Goal: Check status: Check status

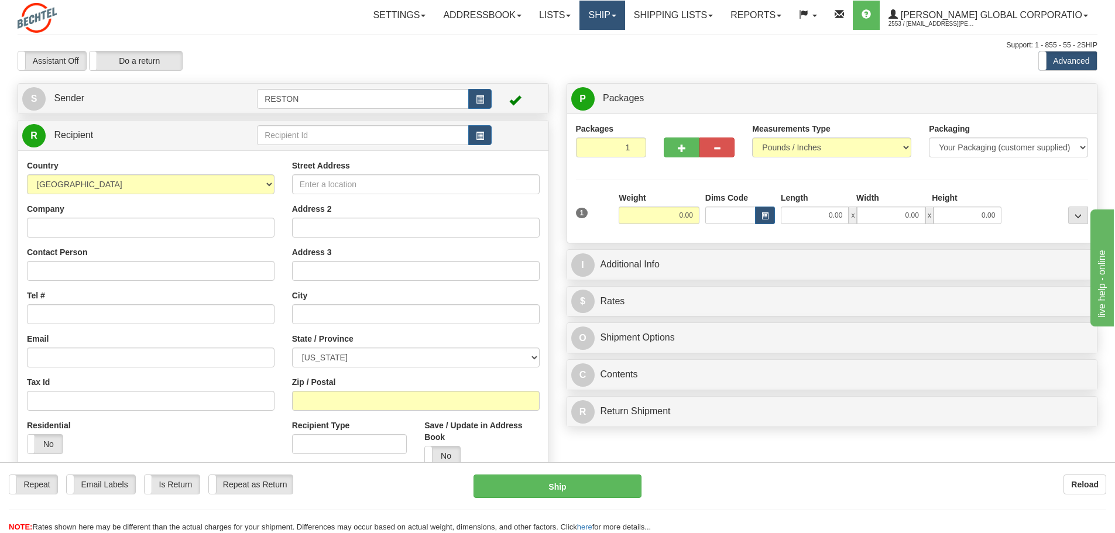
click at [625, 23] on link "Ship" at bounding box center [602, 15] width 45 height 29
click at [722, 16] on link "Shipping lists" at bounding box center [673, 15] width 97 height 29
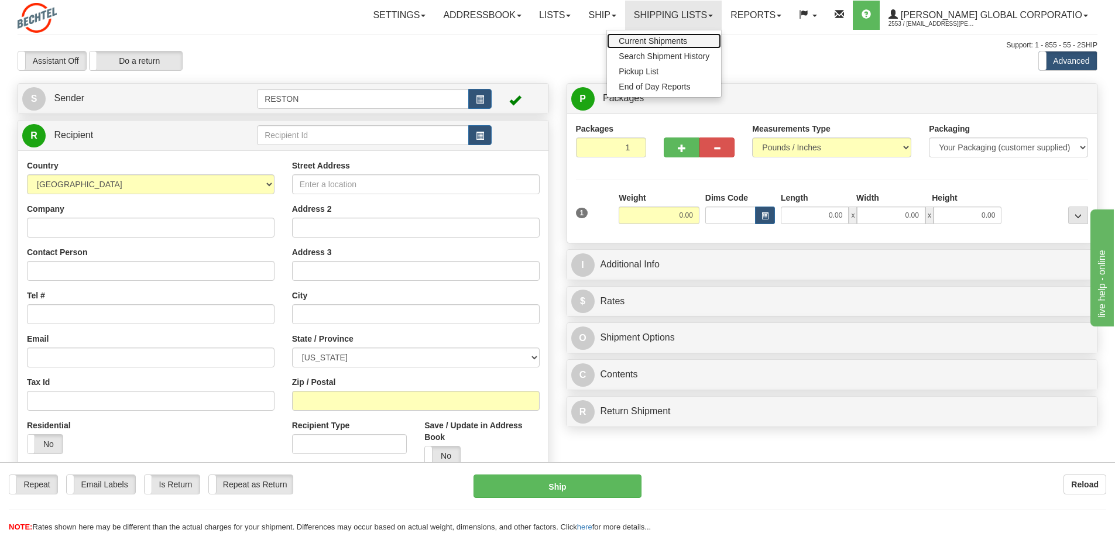
click at [687, 42] on span "Current Shipments" at bounding box center [653, 40] width 68 height 9
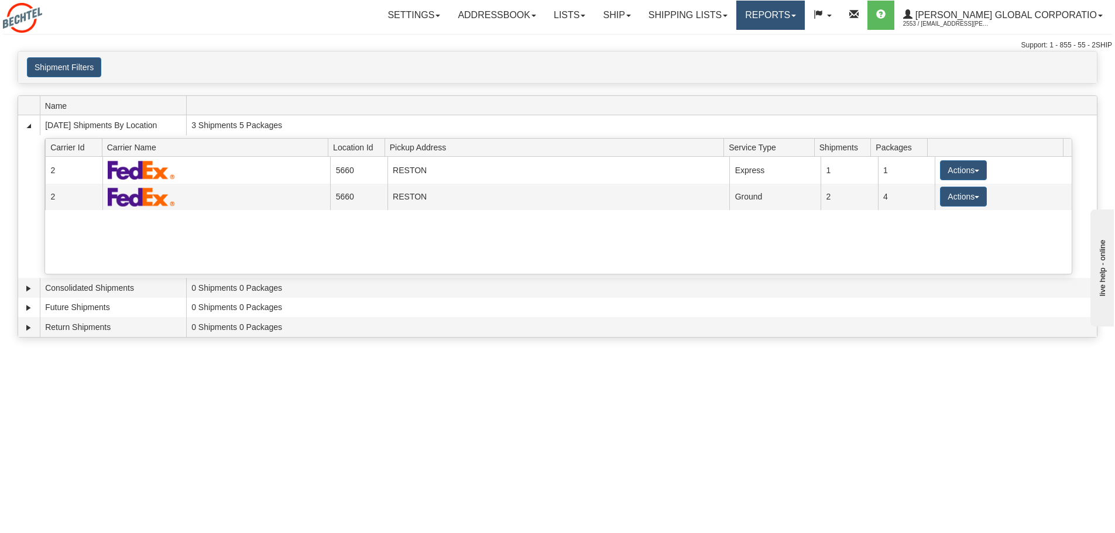
click at [783, 23] on link "Reports" at bounding box center [770, 15] width 68 height 29
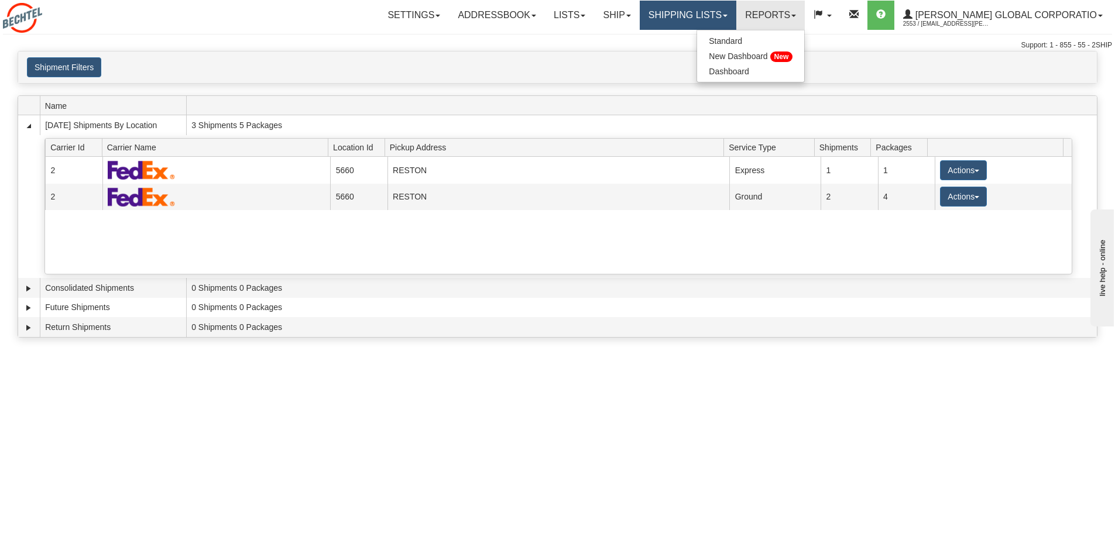
click at [727, 5] on link "Shipping lists" at bounding box center [688, 15] width 97 height 29
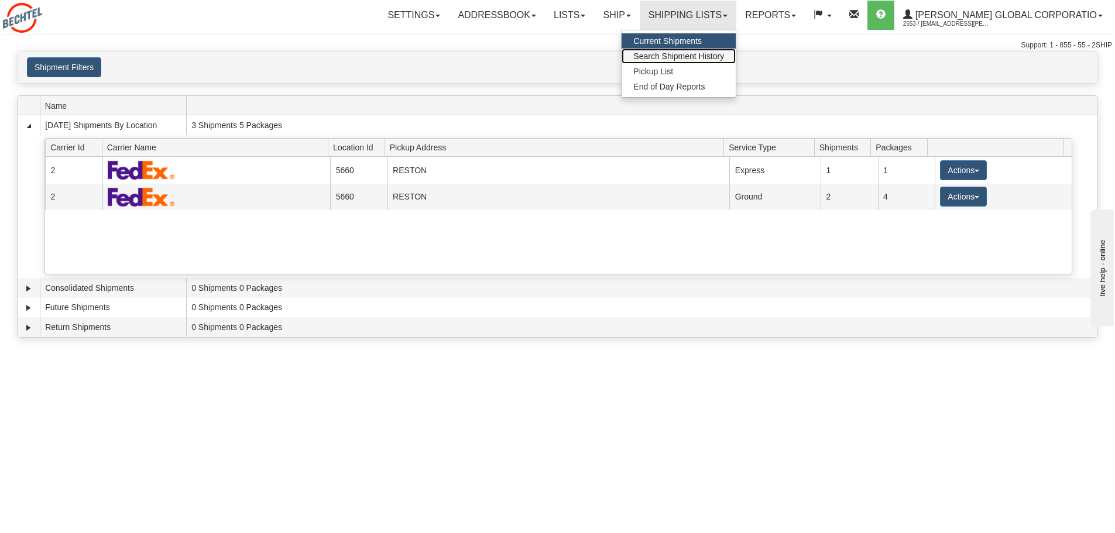
click at [715, 52] on span "Search Shipment History" at bounding box center [678, 56] width 91 height 9
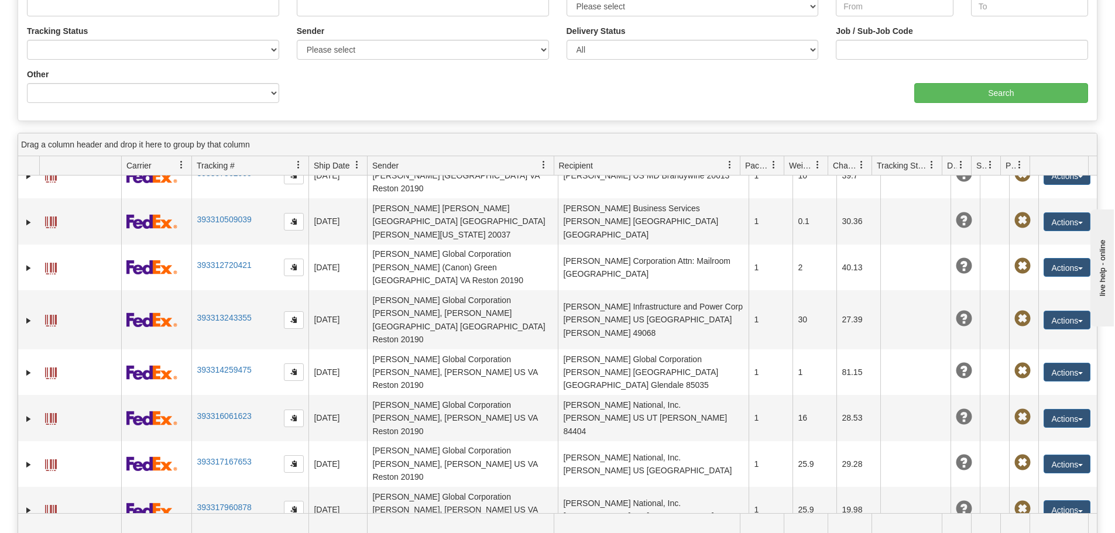
scroll to position [293, 0]
